Goal: Information Seeking & Learning: Understand process/instructions

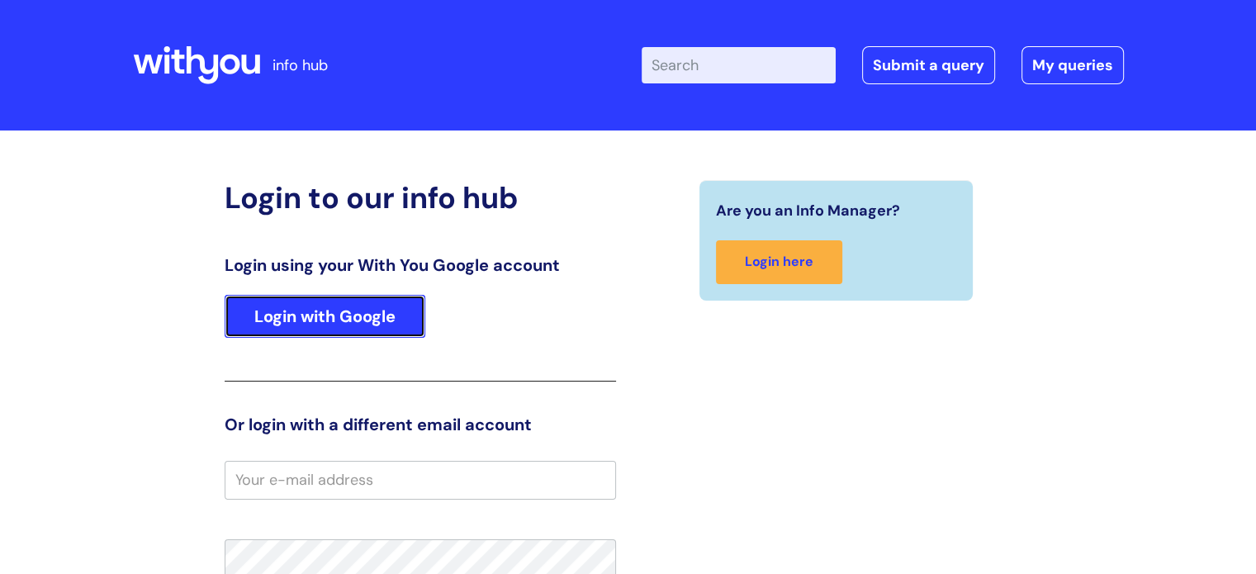
click at [329, 334] on link "Login with Google" at bounding box center [325, 316] width 201 height 43
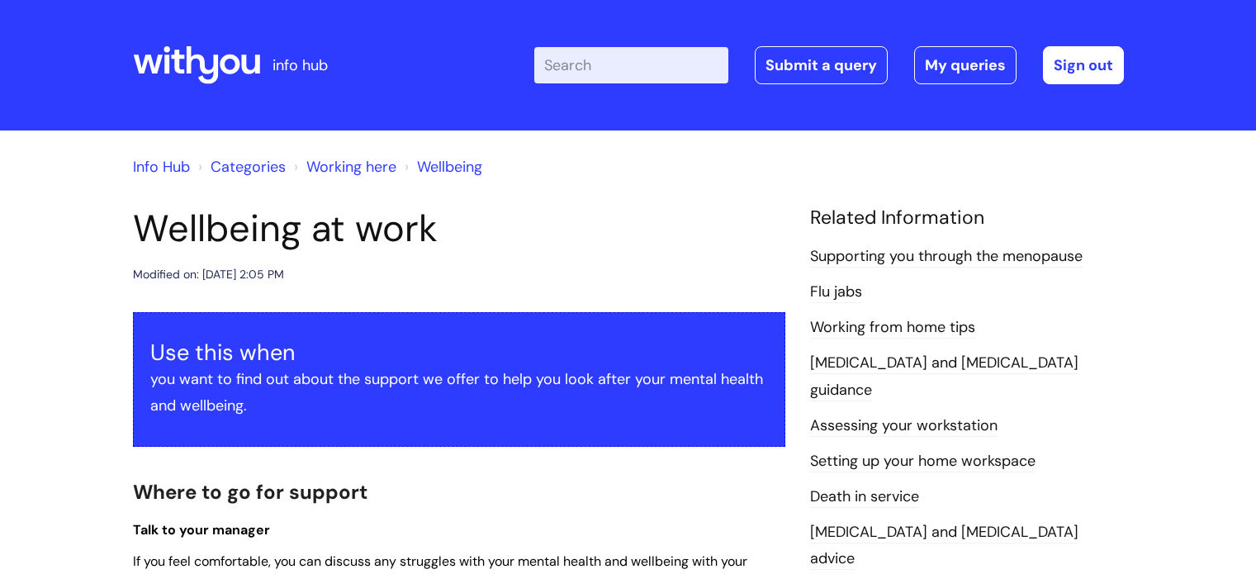
scroll to position [1359, 0]
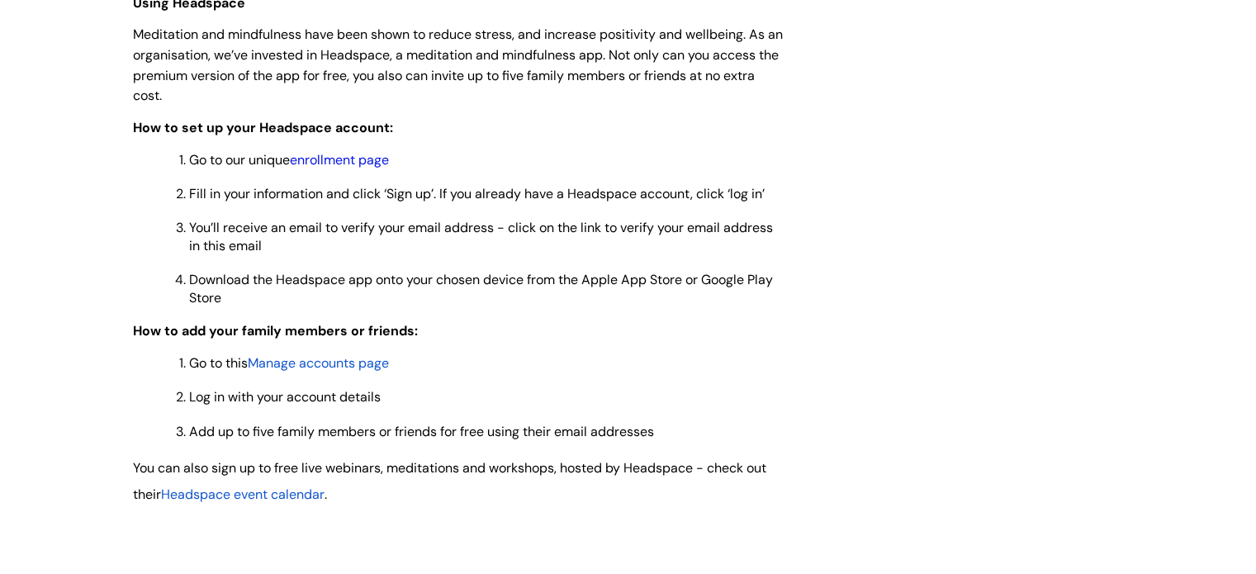
click at [363, 163] on link "enrollment page" at bounding box center [339, 159] width 99 height 17
